Goal: Task Accomplishment & Management: Manage account settings

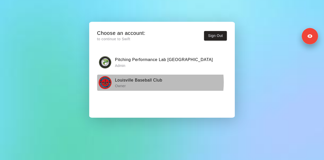
click at [148, 82] on h6 "Louisville Baseball Club" at bounding box center [138, 80] width 47 height 7
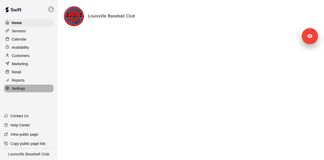
click at [29, 92] on div "Settings" at bounding box center [28, 89] width 49 height 8
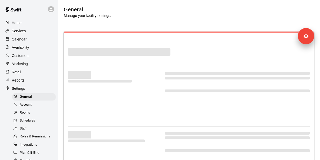
select select "**"
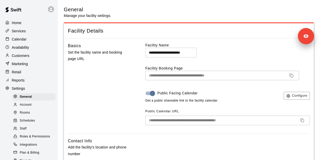
scroll to position [32, 0]
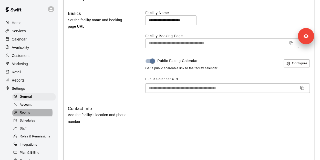
click at [29, 115] on span "Rooms" at bounding box center [25, 112] width 10 height 5
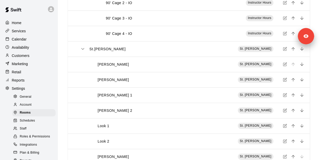
scroll to position [695, 0]
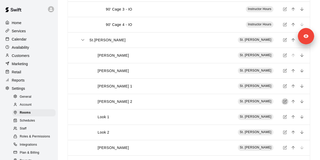
click at [286, 102] on icon "simple table" at bounding box center [285, 101] width 2 height 2
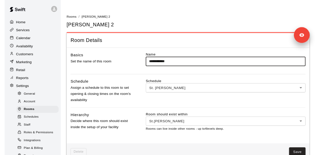
scroll to position [11, 0]
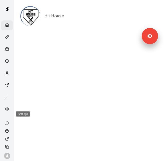
click at [7, 112] on div "Settings" at bounding box center [8, 109] width 6 height 5
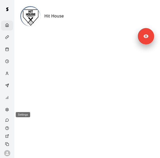
select select "**"
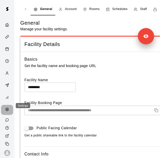
click at [6, 107] on icon "Settings" at bounding box center [7, 109] width 4 height 4
click at [138, 7] on div "Staff" at bounding box center [139, 9] width 13 height 5
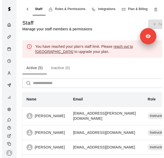
scroll to position [0, 117]
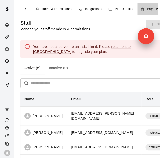
click at [149, 8] on span "Payouts" at bounding box center [153, 9] width 12 height 5
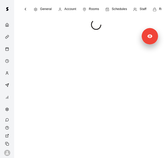
scroll to position [0, 118]
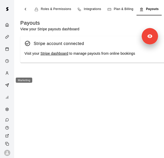
click at [7, 83] on icon "Marketing" at bounding box center [8, 84] width 2 height 2
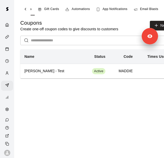
scroll to position [0, 47]
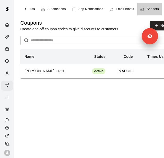
click at [154, 7] on span "Senders" at bounding box center [152, 9] width 12 height 5
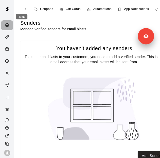
click at [5, 23] on icon "Home" at bounding box center [7, 25] width 4 height 4
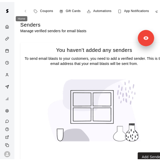
scroll to position [5, 0]
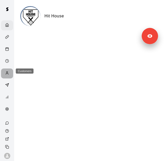
click at [5, 71] on icon "Customers" at bounding box center [7, 73] width 4 height 4
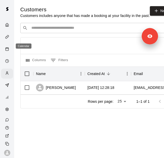
click at [7, 48] on rect "Calendar" at bounding box center [7, 49] width 3 height 3
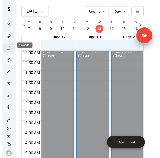
scroll to position [188, 0]
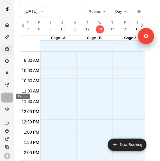
click at [6, 98] on icon "Reports" at bounding box center [7, 97] width 4 height 4
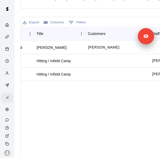
scroll to position [0, 218]
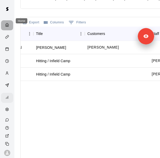
click at [6, 25] on div "Home" at bounding box center [7, 25] width 12 height 10
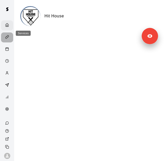
click at [5, 37] on div "Services" at bounding box center [7, 38] width 12 height 10
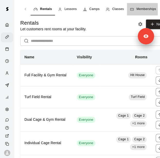
click at [143, 5] on link "Memberships" at bounding box center [143, 9] width 32 height 12
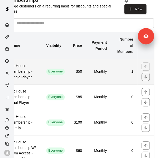
scroll to position [23, 0]
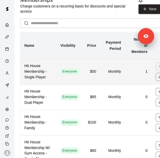
click at [55, 64] on th "Hit House Membership - Single Player" at bounding box center [38, 71] width 36 height 25
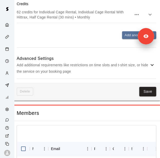
scroll to position [399, 8]
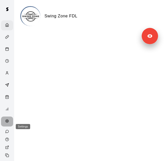
click at [7, 124] on div "Settings" at bounding box center [8, 121] width 6 height 5
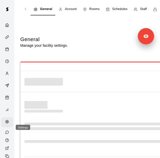
select select "**"
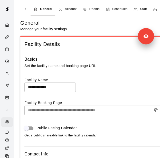
drag, startPoint x: 76, startPoint y: 91, endPoint x: 66, endPoint y: 74, distance: 19.2
click at [66, 74] on div "**********" at bounding box center [93, 97] width 139 height 82
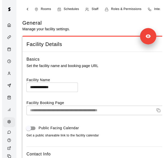
scroll to position [0, 54]
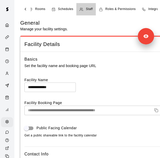
click at [90, 12] on span "Staff" at bounding box center [89, 9] width 7 height 5
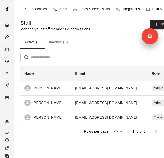
scroll to position [0, 117]
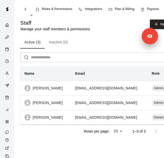
click at [146, 8] on div "Payouts" at bounding box center [149, 9] width 18 height 5
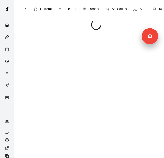
scroll to position [0, 118]
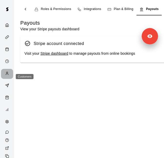
click at [6, 73] on circle "Customers" at bounding box center [6, 72] width 1 height 1
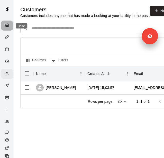
click at [7, 25] on div "Home" at bounding box center [8, 25] width 6 height 5
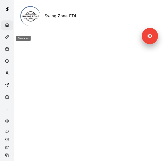
click at [7, 37] on div "Services" at bounding box center [8, 37] width 6 height 5
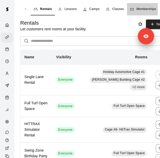
click at [139, 8] on span "Memberships" at bounding box center [145, 9] width 19 height 5
